Goal: Task Accomplishment & Management: Complete application form

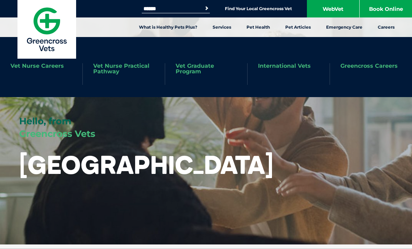
click at [127, 65] on link "Vet Nurse Practical Pathway" at bounding box center [123, 68] width 61 height 11
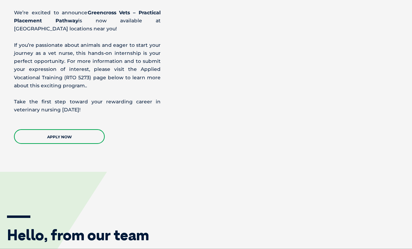
scroll to position [869, 0]
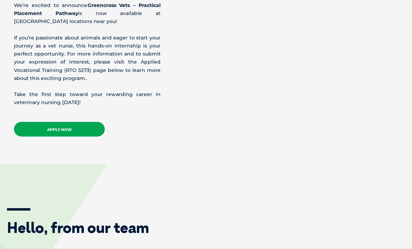
click at [35, 132] on link "APPLY NOW" at bounding box center [59, 129] width 91 height 15
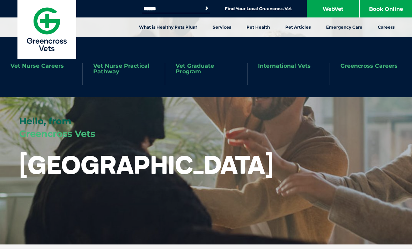
click at [357, 67] on link "Greencross Careers" at bounding box center [368, 66] width 57 height 6
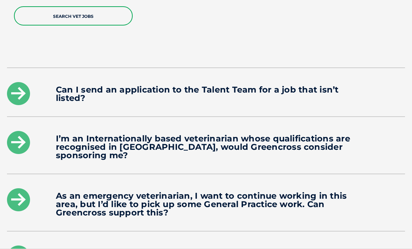
scroll to position [950, 0]
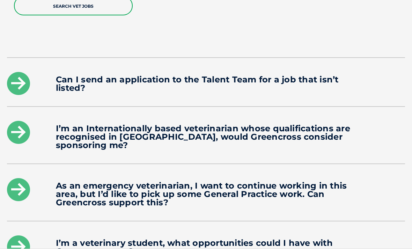
click at [317, 58] on div "Can I send an application to the Talent Team for a job that isn’t listed?" at bounding box center [206, 82] width 398 height 48
click at [23, 74] on icon at bounding box center [18, 83] width 23 height 23
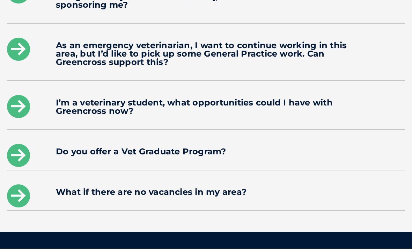
scroll to position [1157, 0]
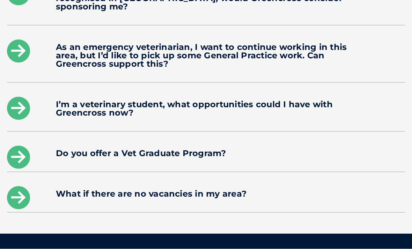
click at [319, 100] on h4 "I’m a veterinary student, what opportunities could I have with Greencross now?" at bounding box center [206, 108] width 300 height 17
click at [29, 97] on icon at bounding box center [18, 108] width 23 height 23
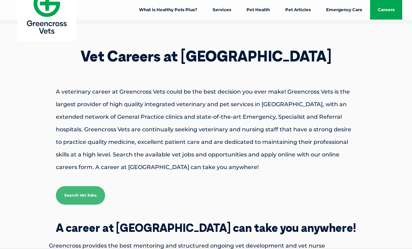
scroll to position [17, 0]
click at [83, 201] on link "Search Vet Jobs" at bounding box center [80, 195] width 49 height 19
